Goal: Check status: Check status

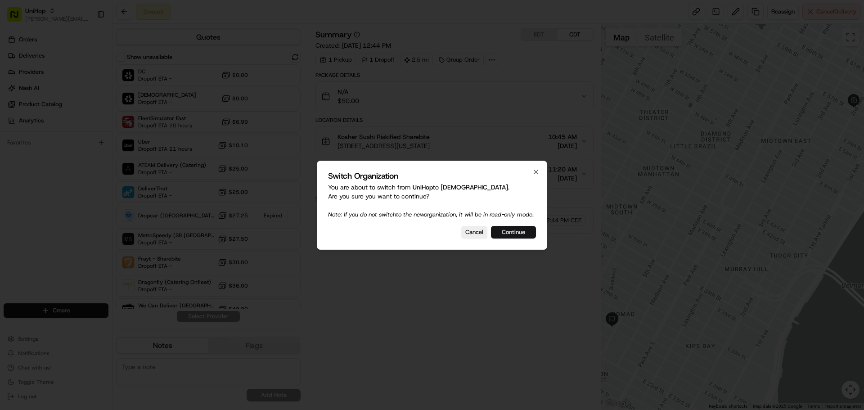
click at [508, 238] on button "Continue" at bounding box center [513, 232] width 45 height 13
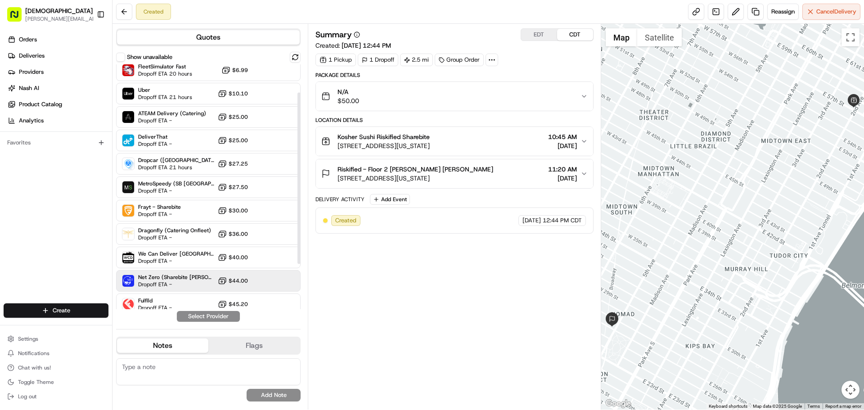
scroll to position [104, 0]
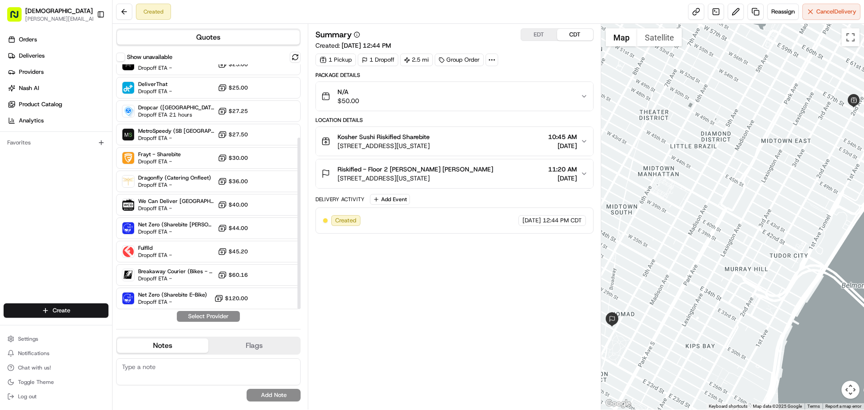
click at [121, 56] on button "Show unavailable" at bounding box center [120, 57] width 9 height 9
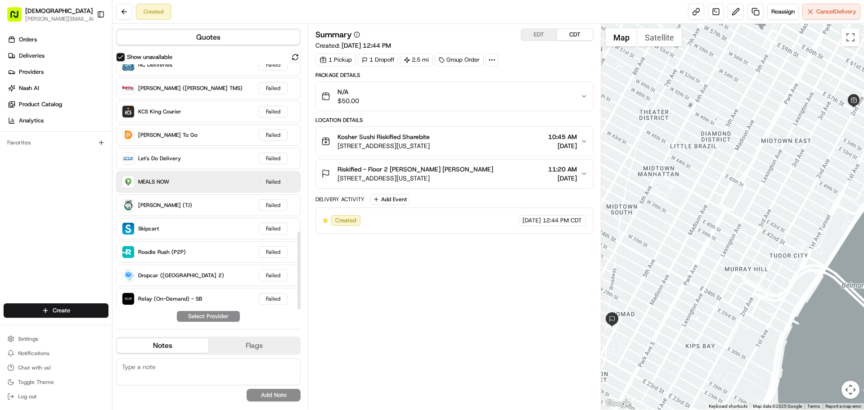
scroll to position [525, 0]
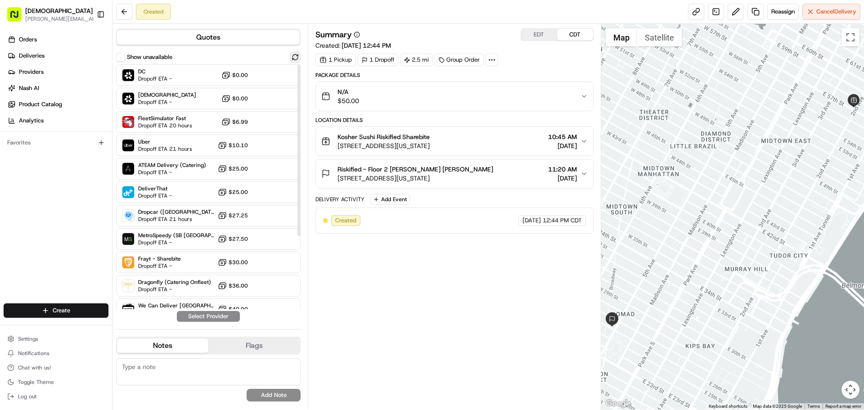
click at [295, 59] on button at bounding box center [295, 57] width 11 height 11
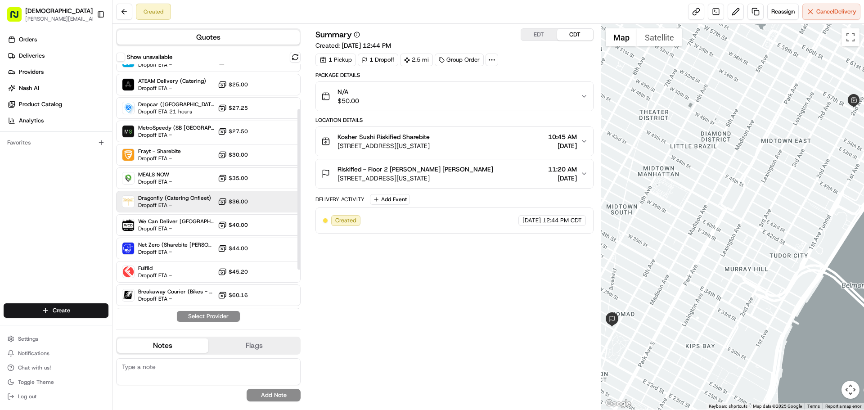
scroll to position [128, 0]
